Goal: Complete application form

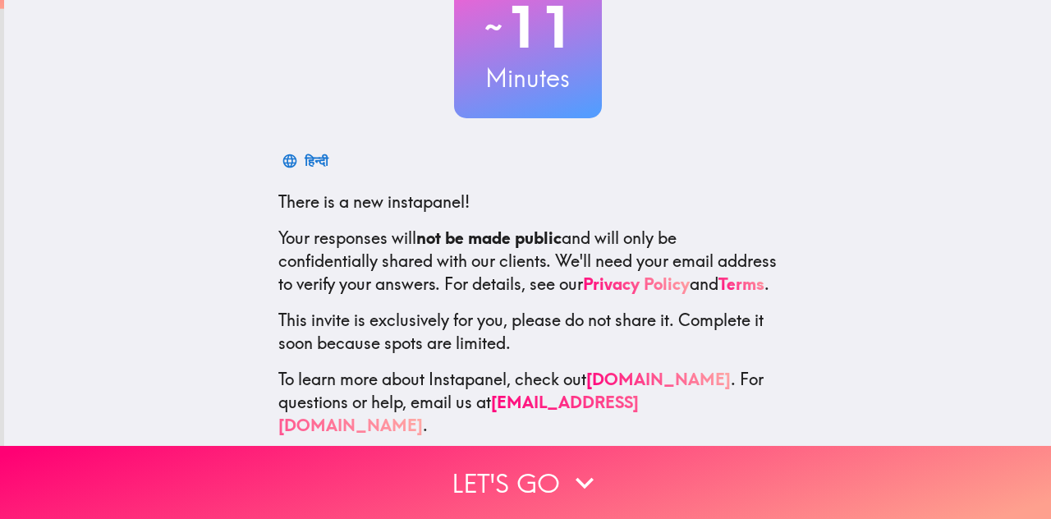
scroll to position [164, 0]
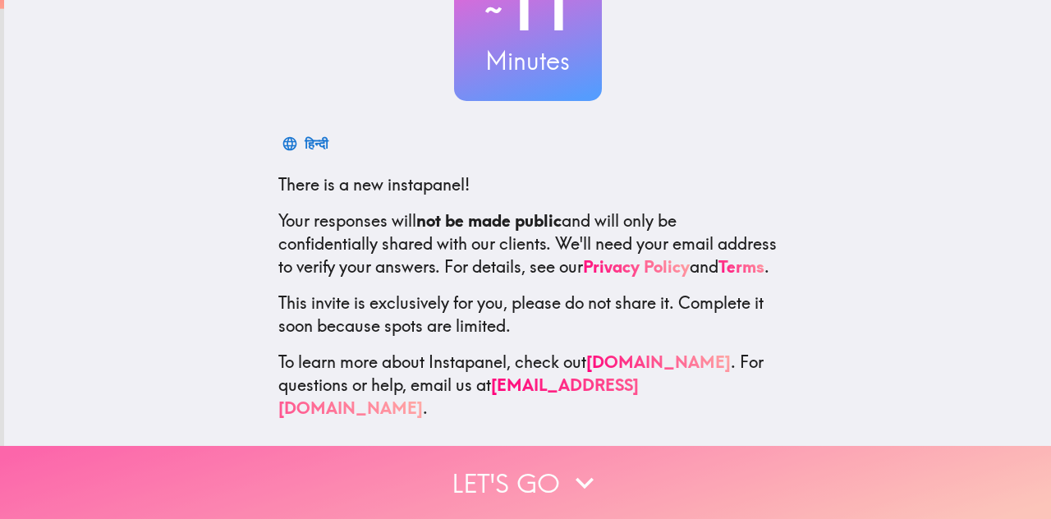
click at [486, 457] on button "Let's go" at bounding box center [525, 482] width 1051 height 73
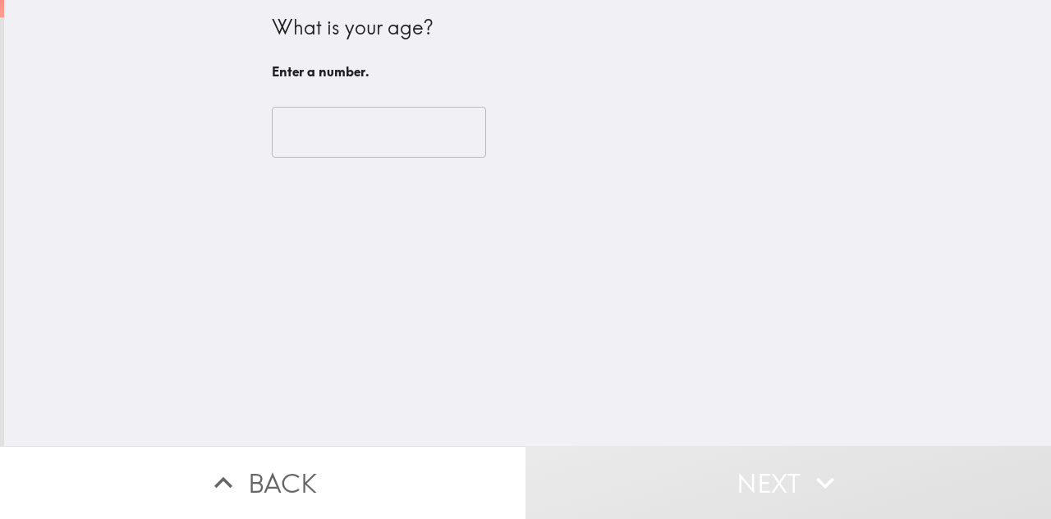
click at [526, 446] on button "Next" at bounding box center [789, 482] width 526 height 73
click at [384, 137] on input "number" at bounding box center [379, 132] width 214 height 51
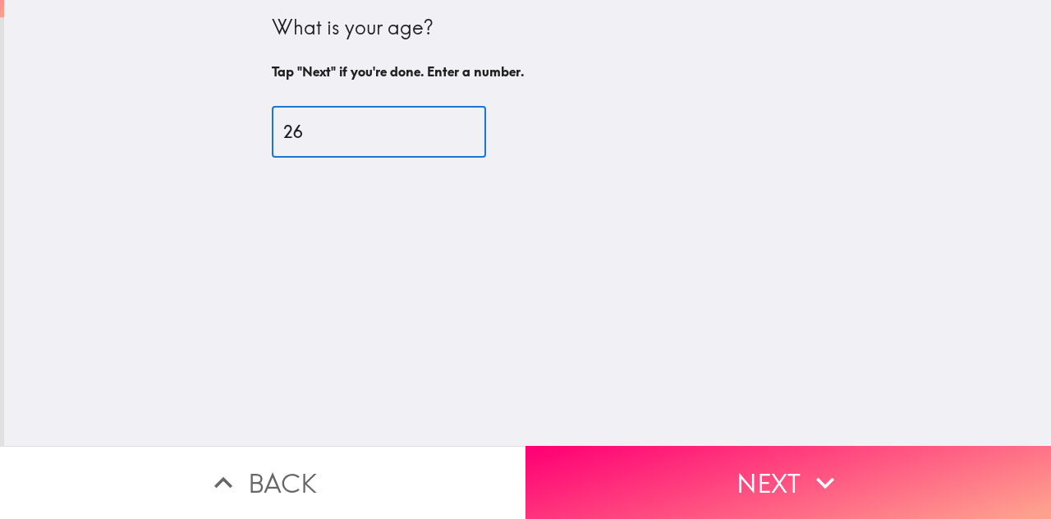
type input "26"
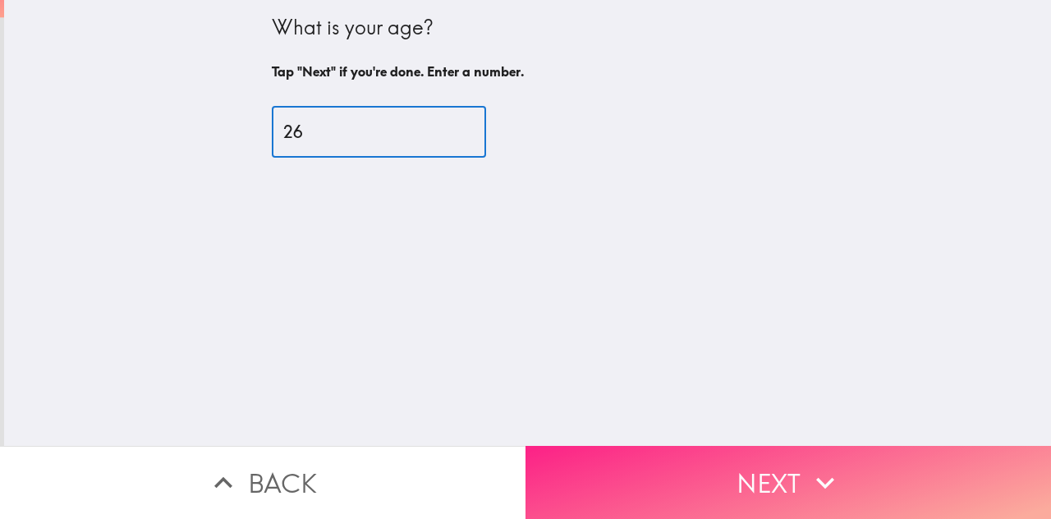
click at [675, 482] on button "Next" at bounding box center [789, 482] width 526 height 73
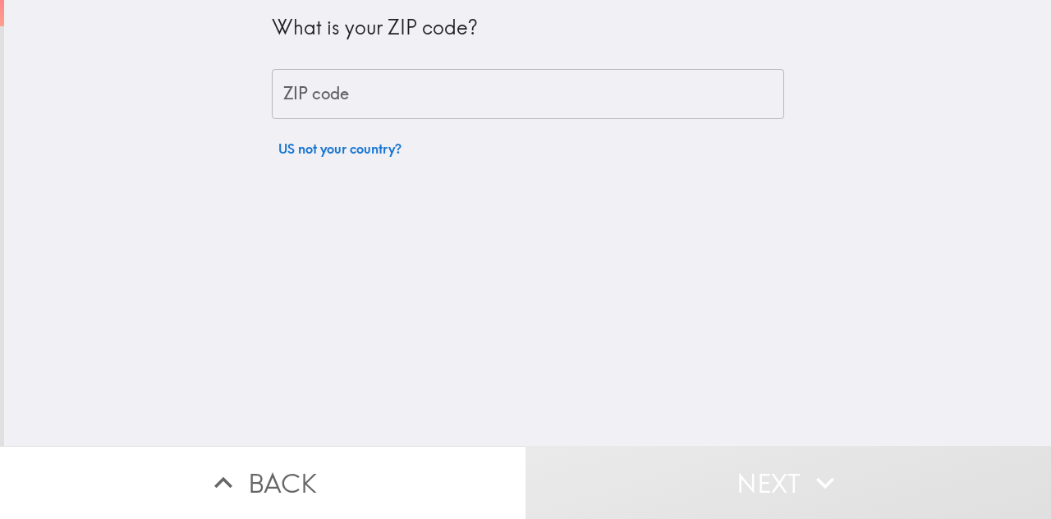
click at [575, 99] on input "ZIP code" at bounding box center [528, 94] width 512 height 51
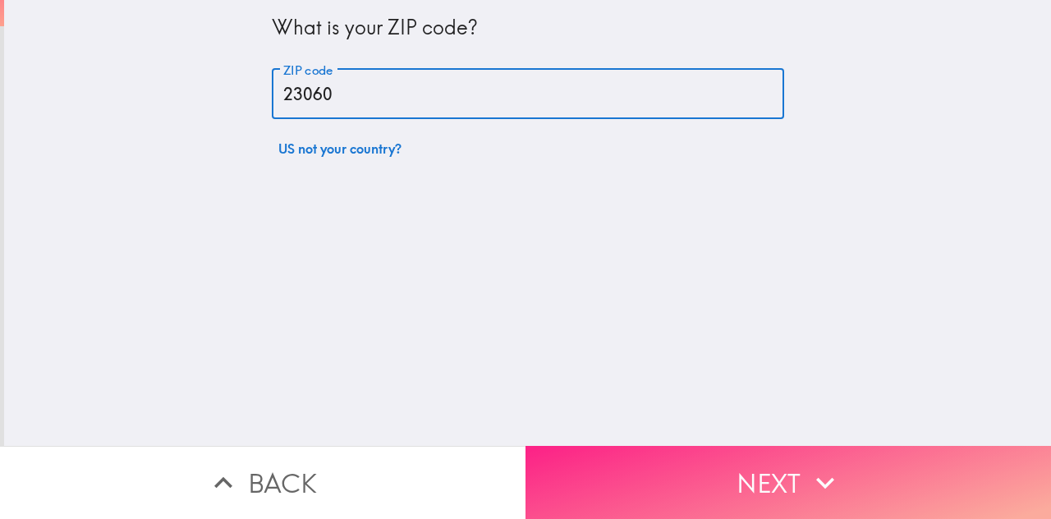
type input "23060"
click at [680, 449] on button "Next" at bounding box center [789, 482] width 526 height 73
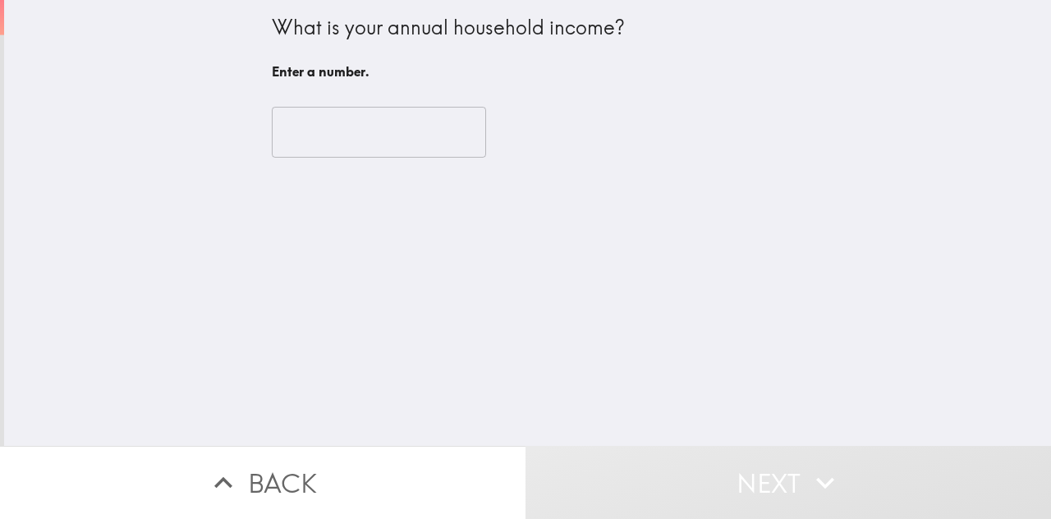
click at [373, 138] on input "number" at bounding box center [379, 132] width 214 height 51
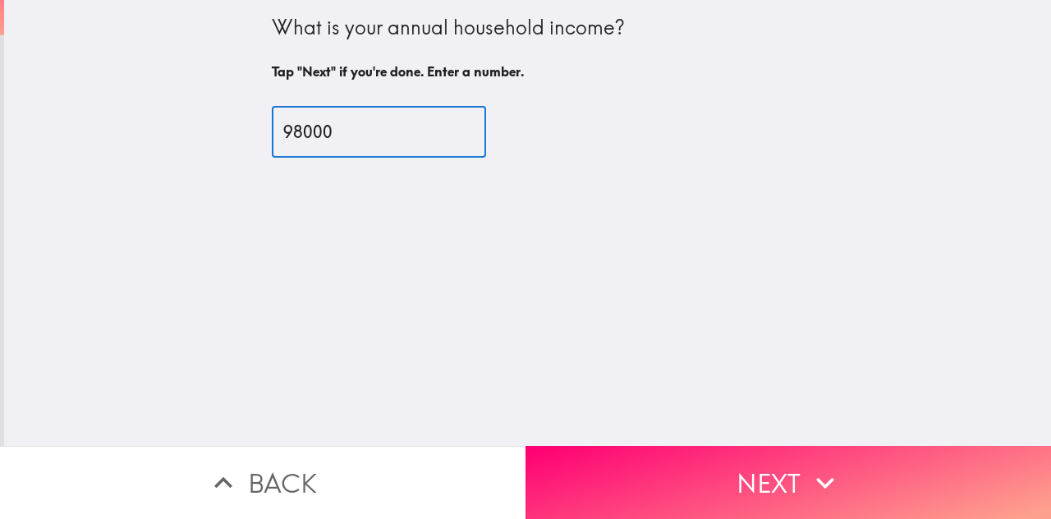
type input "98000"
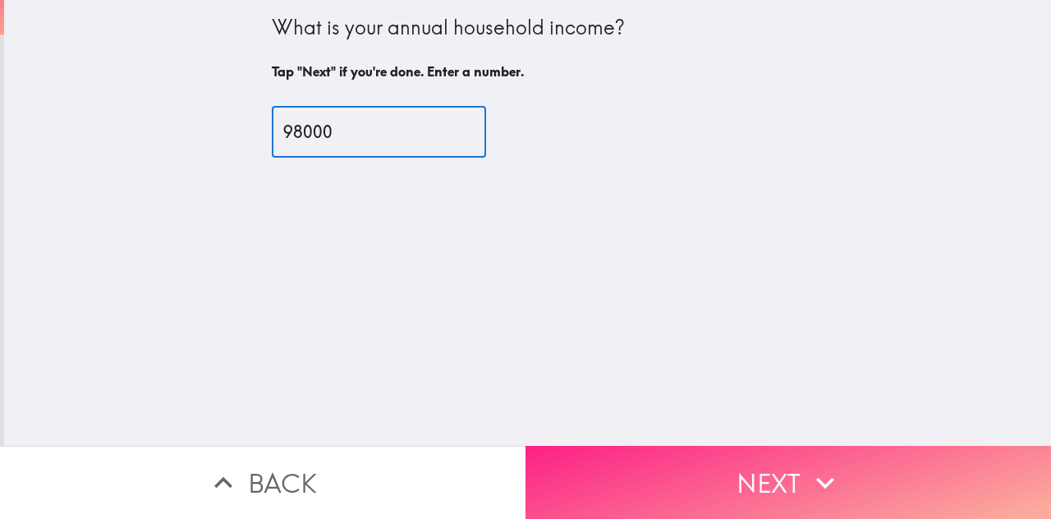
click at [660, 466] on button "Next" at bounding box center [789, 482] width 526 height 73
